Goal: Task Accomplishment & Management: Complete application form

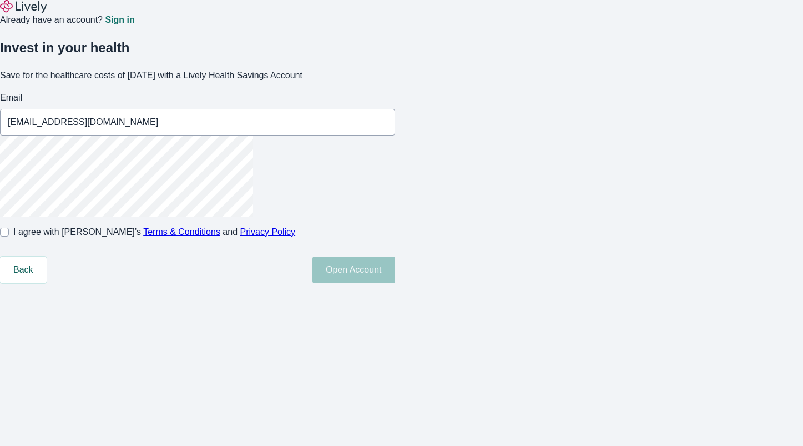
click at [330, 133] on input "[EMAIL_ADDRESS][DOMAIN_NAME]" at bounding box center [197, 122] width 395 height 22
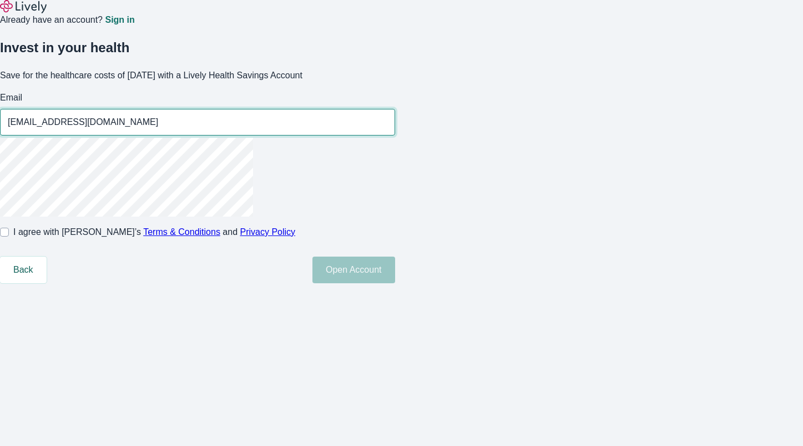
type input "[EMAIL_ADDRESS][DOMAIN_NAME]"
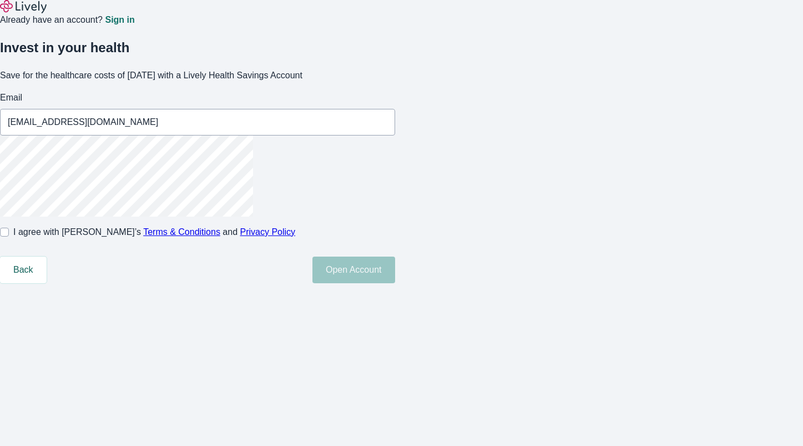
click at [220, 237] on link "Terms & Conditions" at bounding box center [181, 231] width 77 height 9
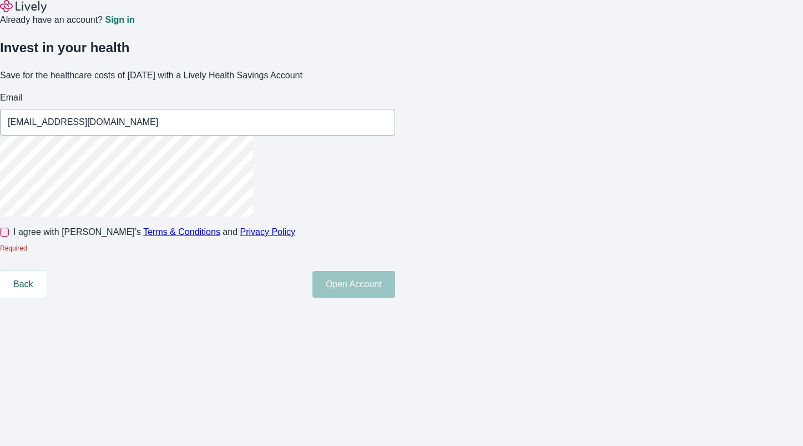
click at [281, 239] on label "I agree with Lively’s Terms & Conditions and Privacy Policy" at bounding box center [147, 231] width 295 height 13
click at [9, 237] on input "I agree with Lively’s Terms & Conditions and Privacy Policy" at bounding box center [4, 232] width 9 height 9
checkbox input "true"
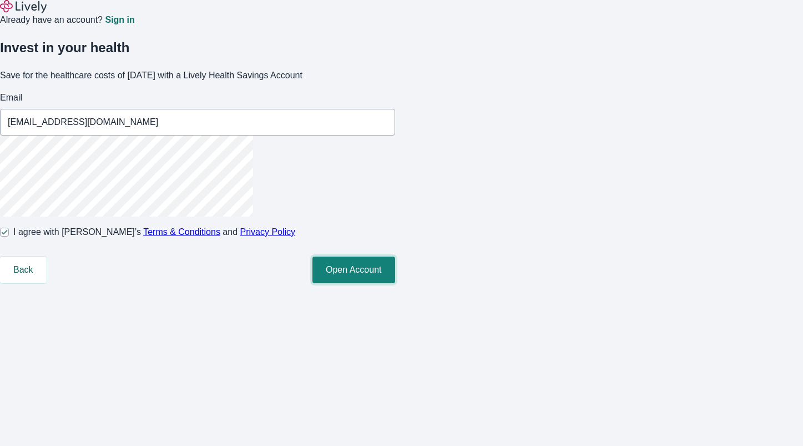
click at [395, 283] on button "Open Account" at bounding box center [354, 270] width 83 height 27
